Goal: Information Seeking & Learning: Learn about a topic

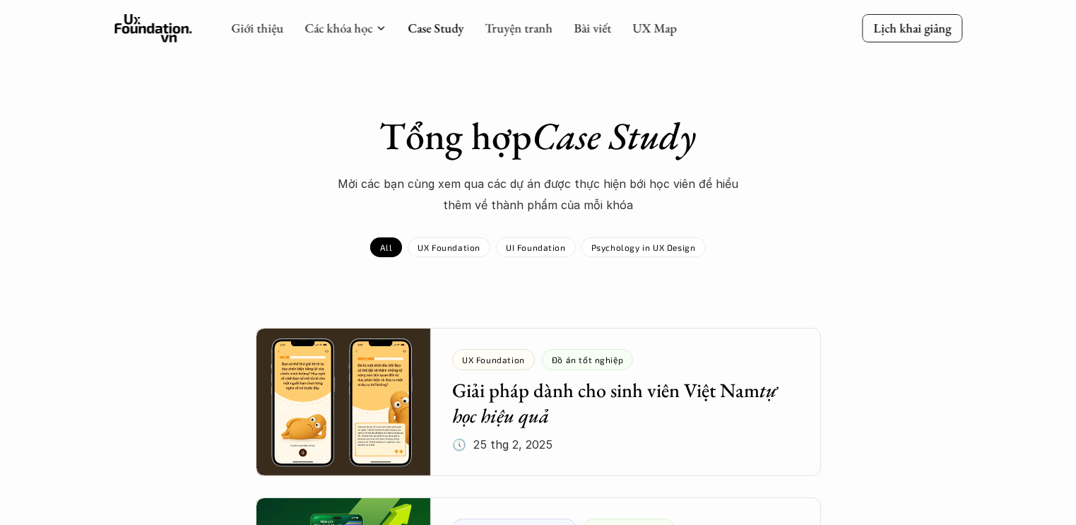
click at [138, 24] on icon at bounding box center [153, 28] width 78 height 28
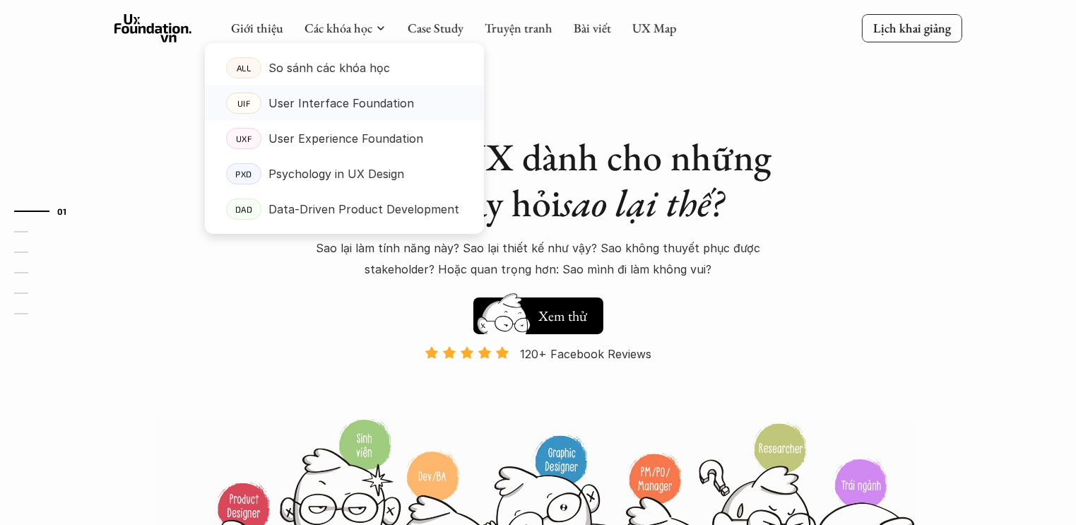
click at [311, 106] on p "User Interface Foundation" at bounding box center [341, 103] width 146 height 21
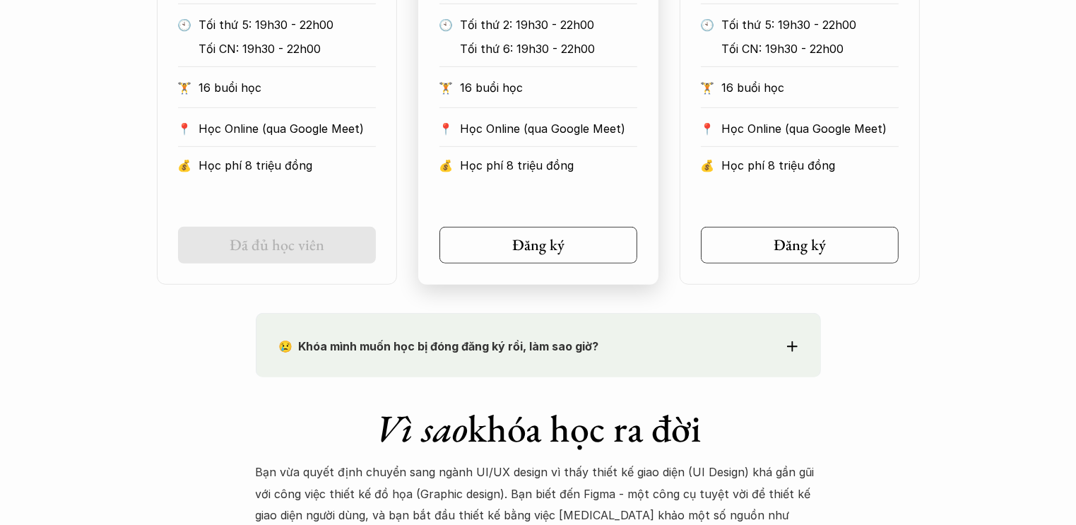
scroll to position [989, 0]
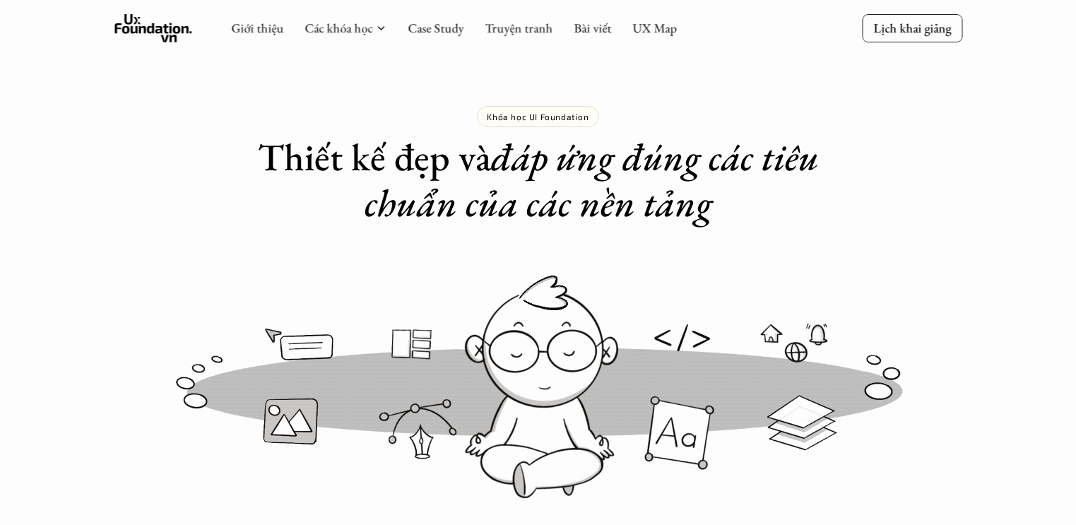
scroll to position [989, 0]
